Goal: Find contact information

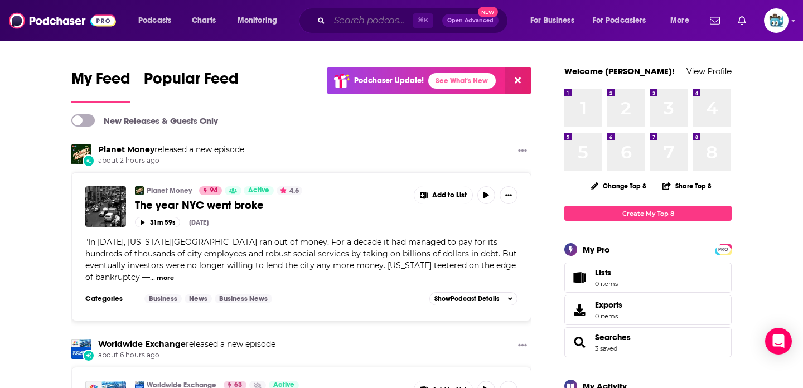
click at [365, 23] on input "Search podcasts, credits, & more..." at bounding box center [371, 21] width 83 height 18
paste input "Practical AI"
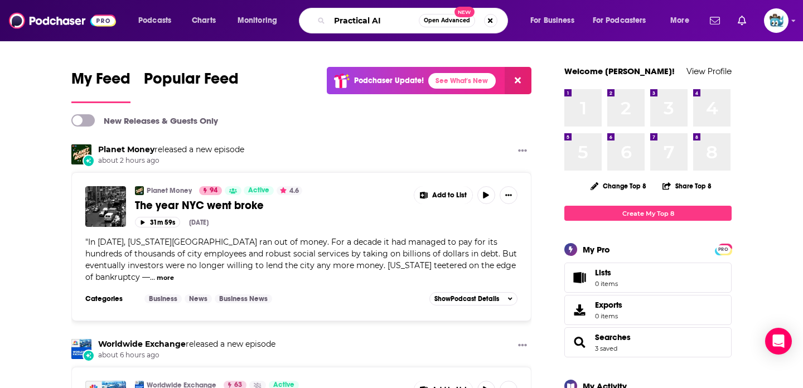
type input "Practical AI"
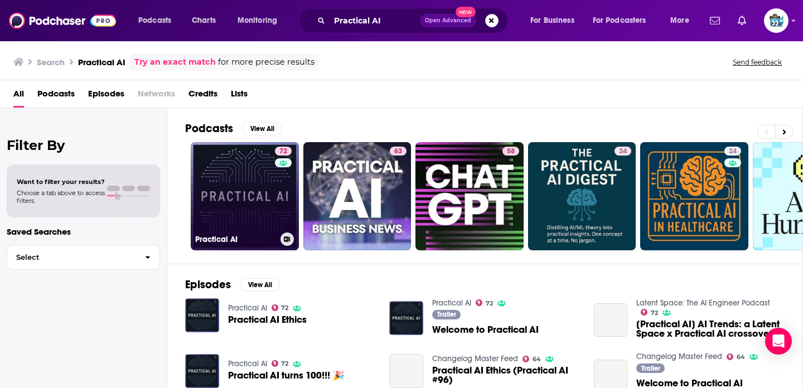
click at [237, 186] on link "72 Practical AI" at bounding box center [245, 196] width 108 height 108
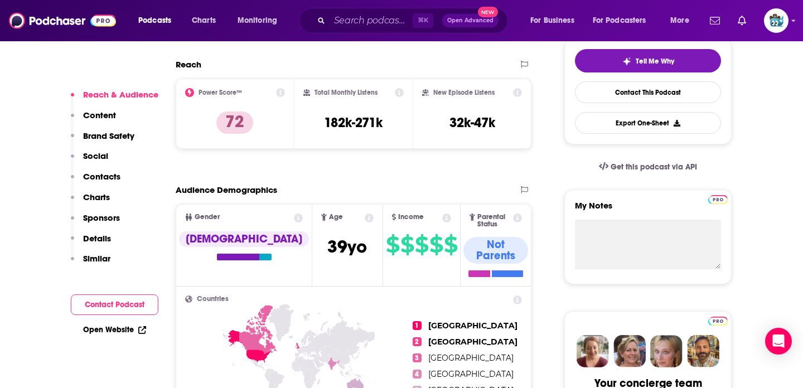
scroll to position [298, 0]
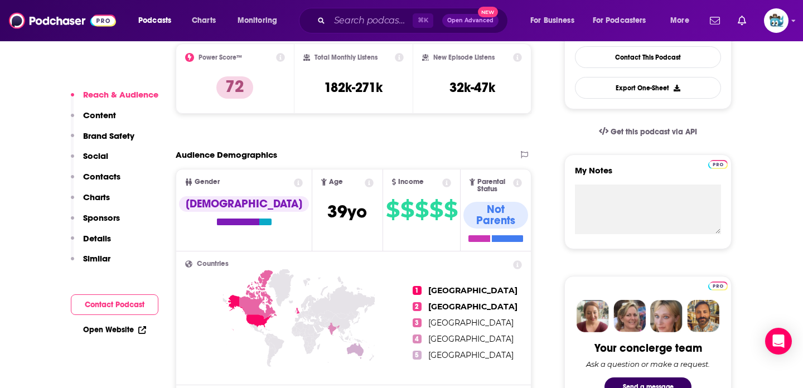
click at [108, 175] on p "Contacts" at bounding box center [101, 176] width 37 height 11
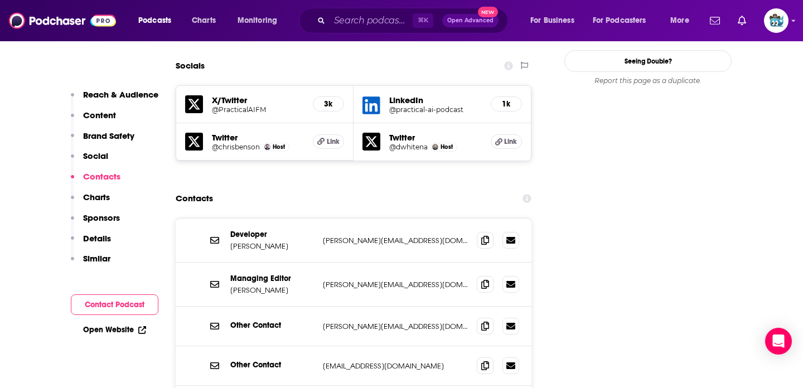
scroll to position [1282, 0]
click at [489, 275] on span at bounding box center [485, 283] width 17 height 17
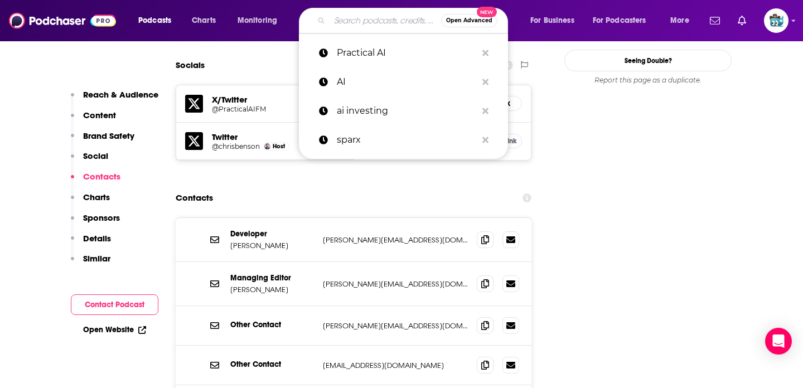
click at [357, 20] on input "Search podcasts, credits, & more..." at bounding box center [386, 21] width 112 height 18
paste input "The TWIML AI Podcas"
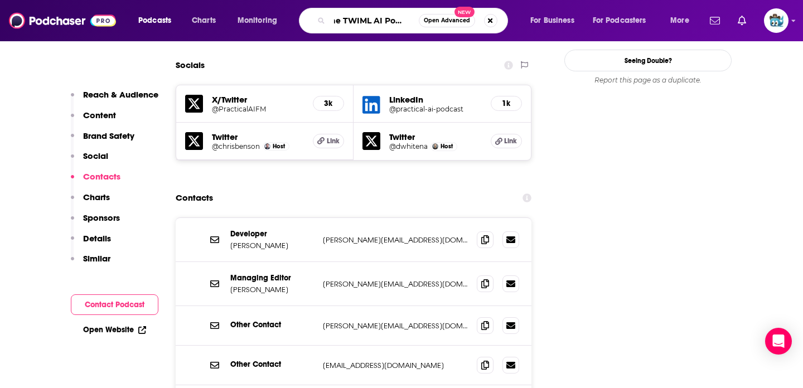
type input "The TWIML AI Podcast"
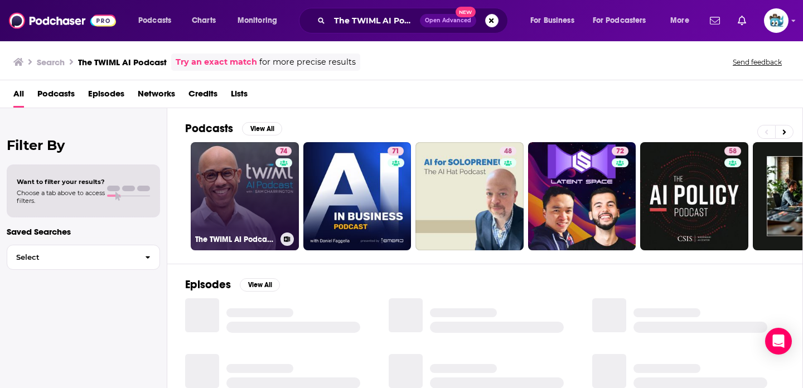
click at [240, 201] on link "74 The TWIML AI Podcast (formerly This Week in Machine Learning & Artificial In…" at bounding box center [245, 196] width 108 height 108
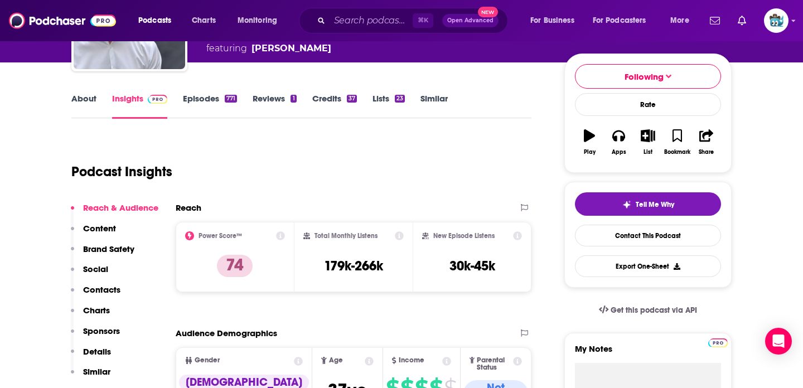
click at [110, 290] on p "Contacts" at bounding box center [101, 290] width 37 height 11
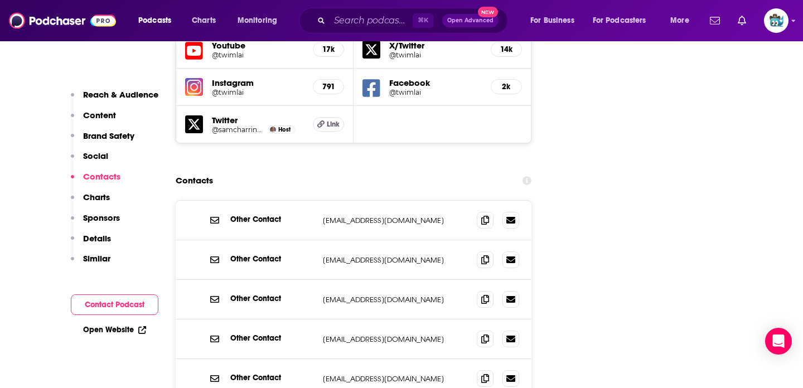
scroll to position [1326, 0]
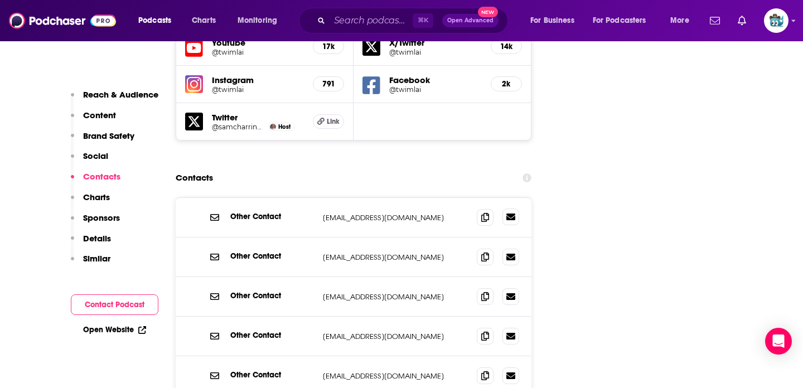
click at [515, 214] on icon at bounding box center [511, 217] width 9 height 7
click at [491, 209] on span at bounding box center [485, 217] width 17 height 17
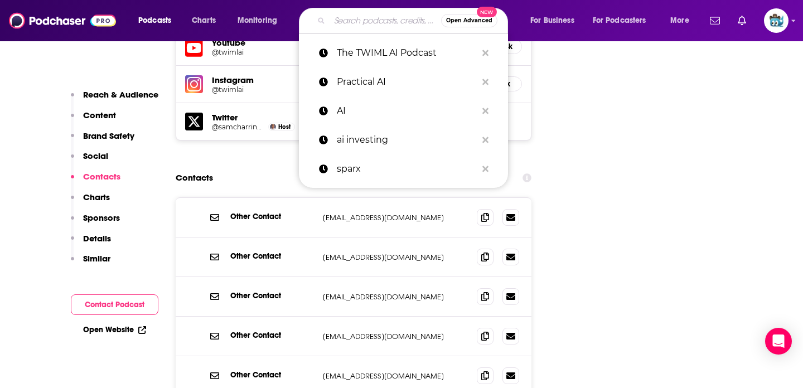
click at [391, 23] on input "Search podcasts, credits, & more..." at bounding box center [386, 21] width 112 height 18
paste input "Pioneers of AI"
type input "Pioneers of AI"
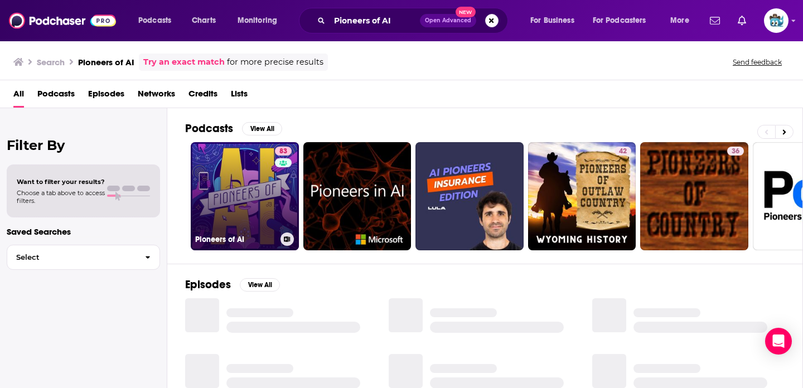
click at [244, 199] on link "83 Pioneers of AI" at bounding box center [245, 196] width 108 height 108
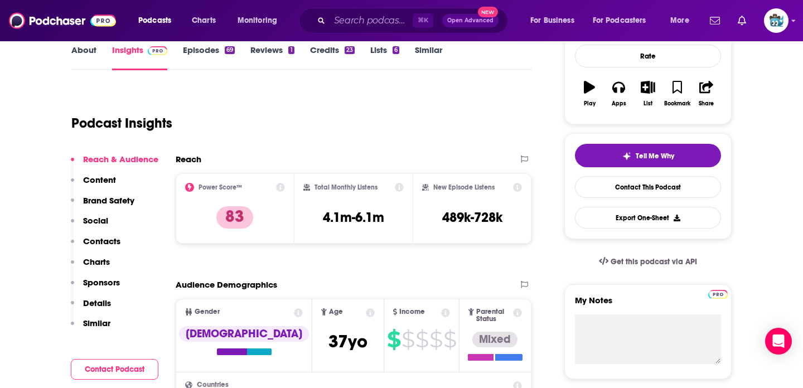
click at [95, 242] on p "Contacts" at bounding box center [101, 241] width 37 height 11
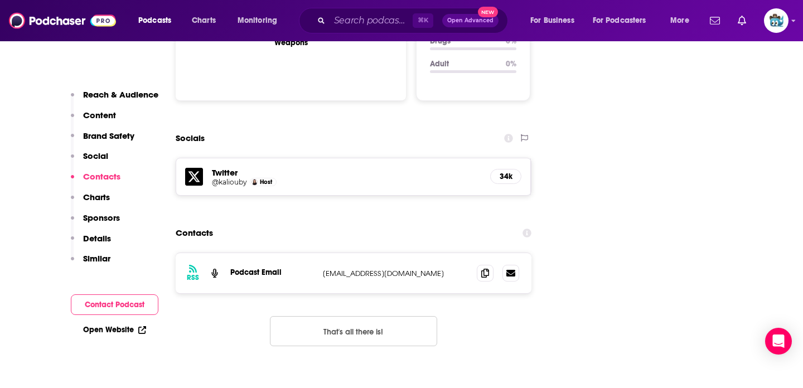
scroll to position [1213, 0]
click at [488, 268] on icon at bounding box center [485, 272] width 8 height 9
